Goal: Task Accomplishment & Management: Use online tool/utility

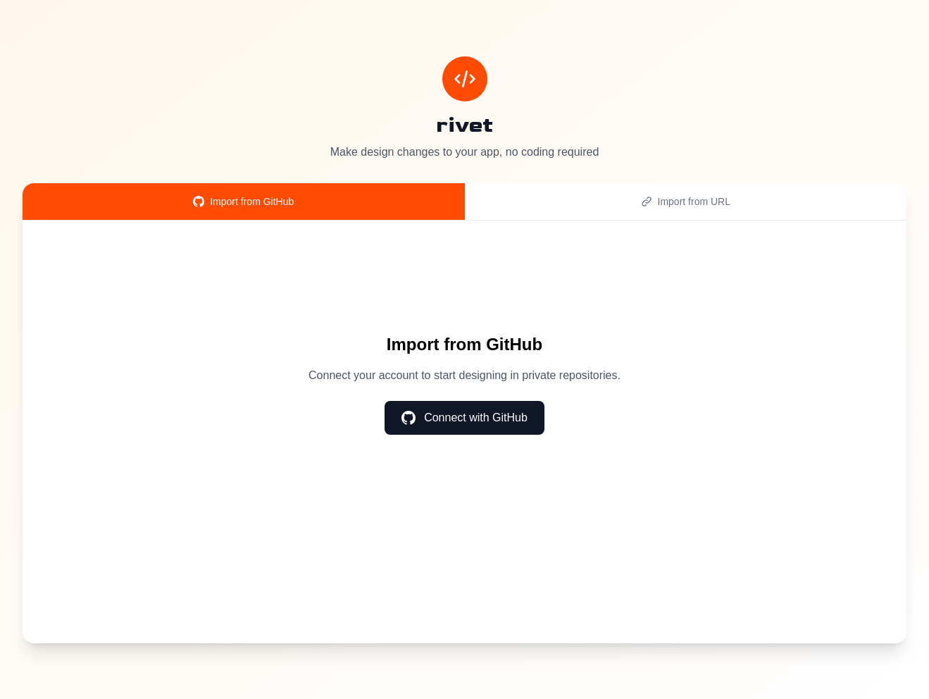
click at [474, 419] on button "Connect with GitHub" at bounding box center [465, 418] width 160 height 34
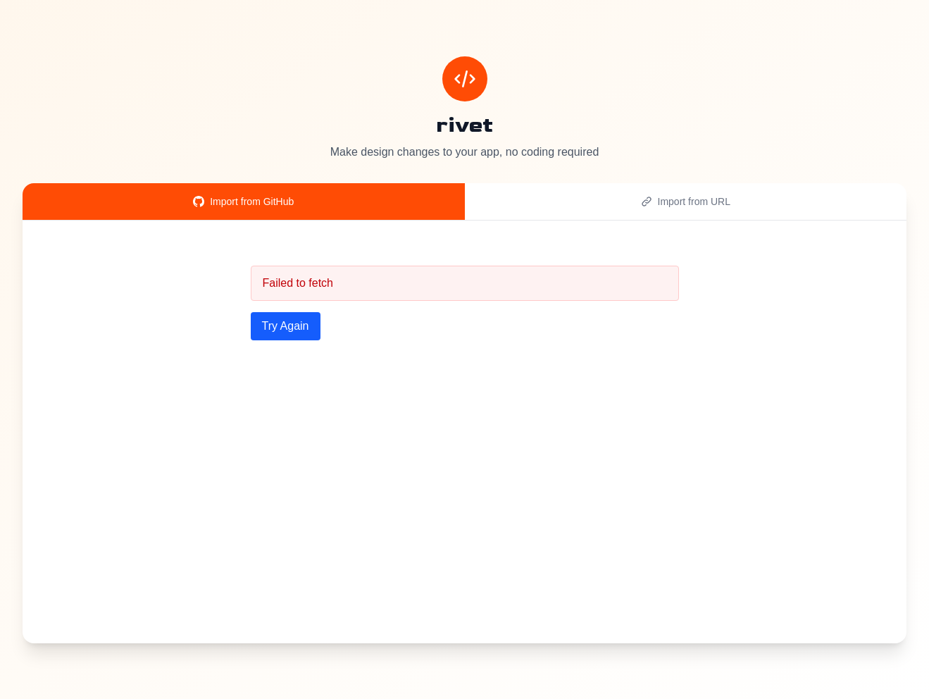
click at [282, 325] on button "Try Again" at bounding box center [286, 326] width 70 height 28
click at [290, 331] on button "Try Again" at bounding box center [286, 326] width 70 height 28
click at [301, 324] on button "Try Again" at bounding box center [286, 326] width 70 height 28
